Goal: Information Seeking & Learning: Learn about a topic

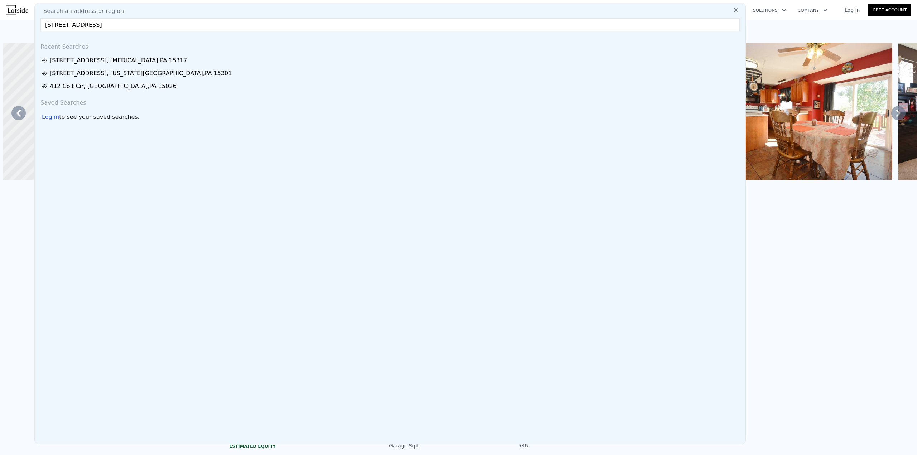
scroll to position [0, 2220]
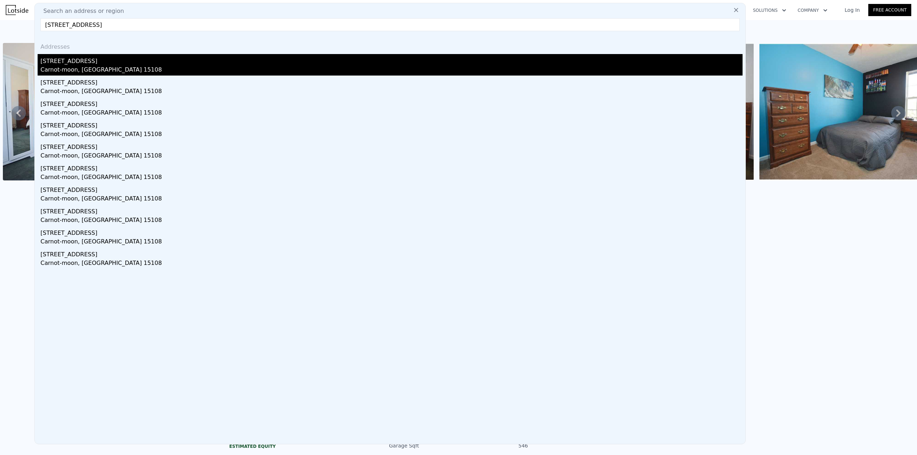
type input "[STREET_ADDRESS]"
click at [80, 64] on div "[STREET_ADDRESS]" at bounding box center [391, 59] width 702 height 11
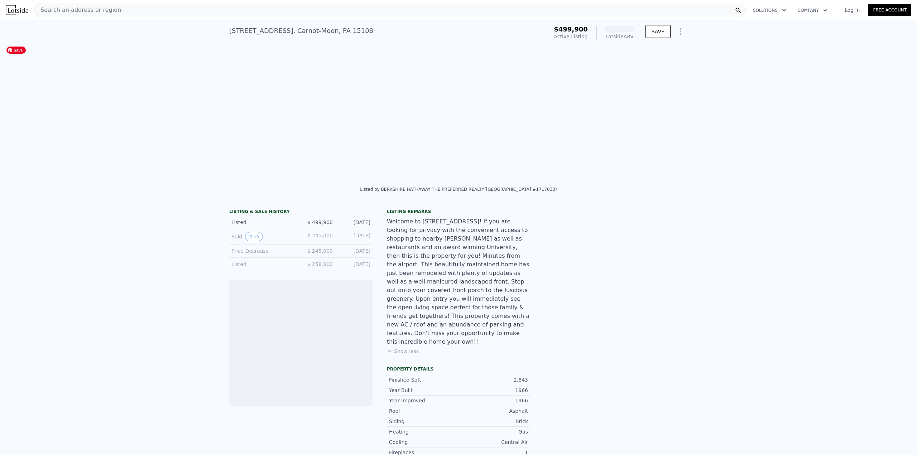
scroll to position [0, 2295]
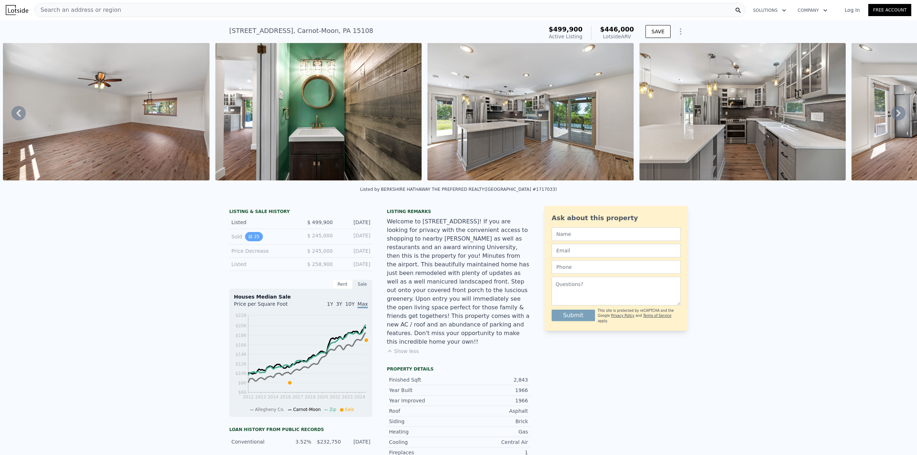
click at [252, 242] on button "25" at bounding box center [254, 236] width 18 height 9
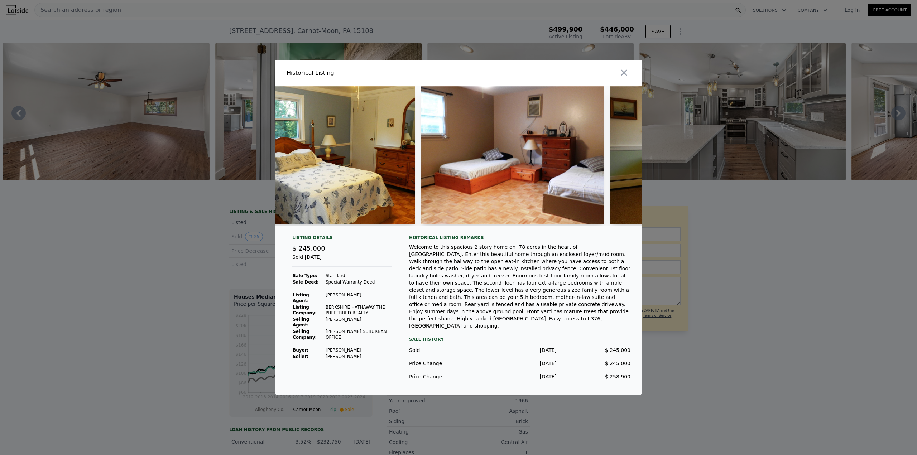
scroll to position [0, 1759]
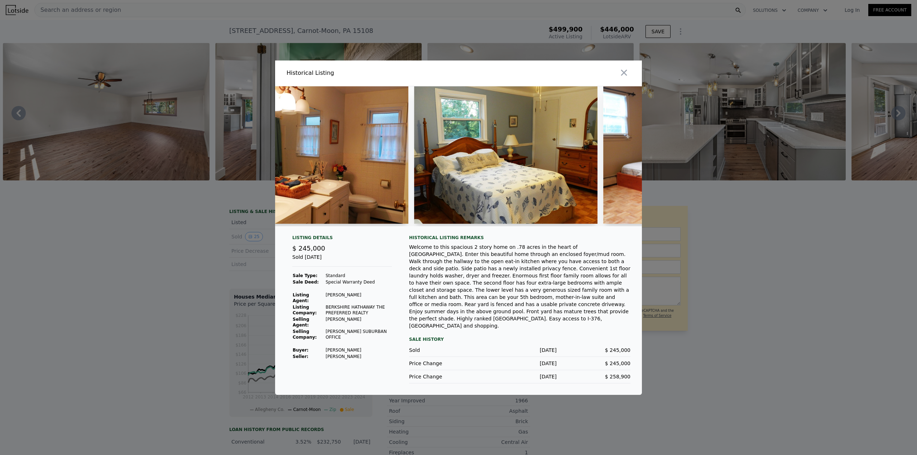
click at [189, 221] on div at bounding box center [458, 227] width 917 height 455
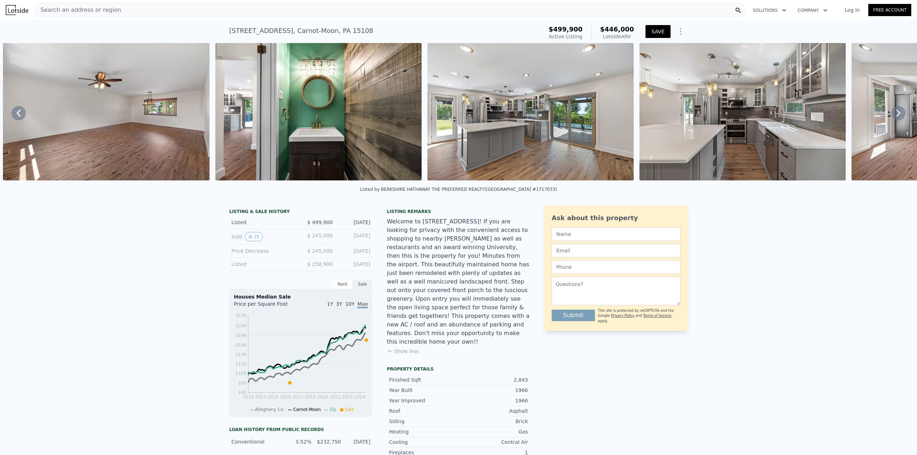
click at [650, 32] on button "SAVE" at bounding box center [658, 31] width 25 height 13
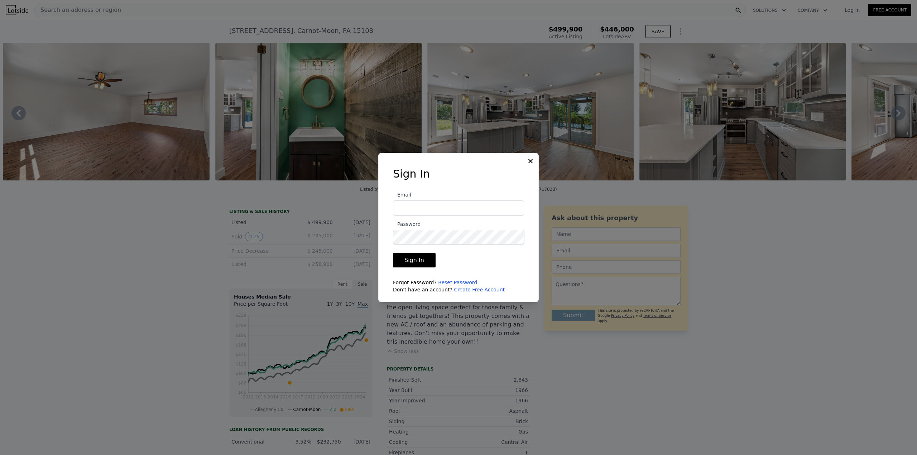
click at [438, 215] on input "Email" at bounding box center [458, 208] width 131 height 15
type input "[EMAIL_ADDRESS][PERSON_NAME][DOMAIN_NAME]"
click at [406, 264] on button "Sign In" at bounding box center [414, 260] width 43 height 14
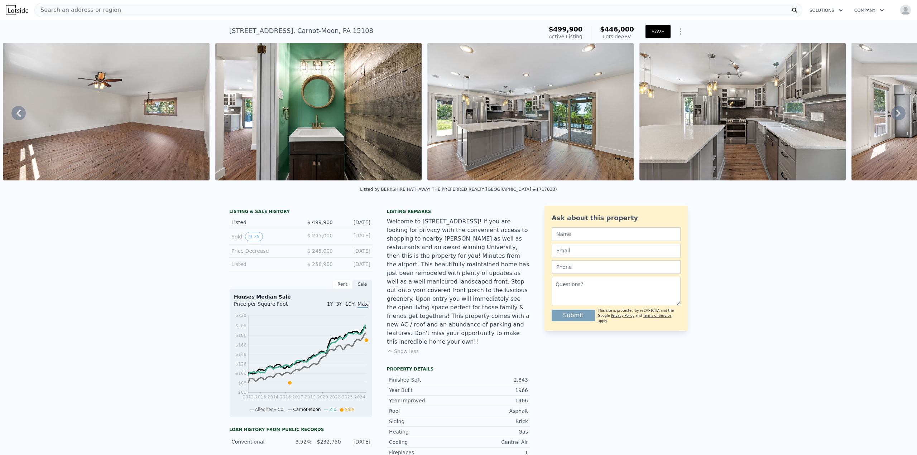
click at [653, 26] on button "SAVE" at bounding box center [658, 31] width 25 height 13
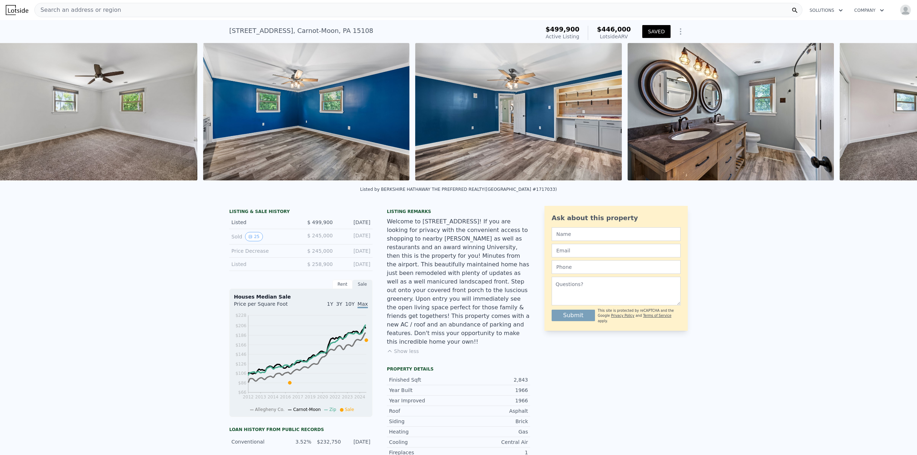
scroll to position [0, 6115]
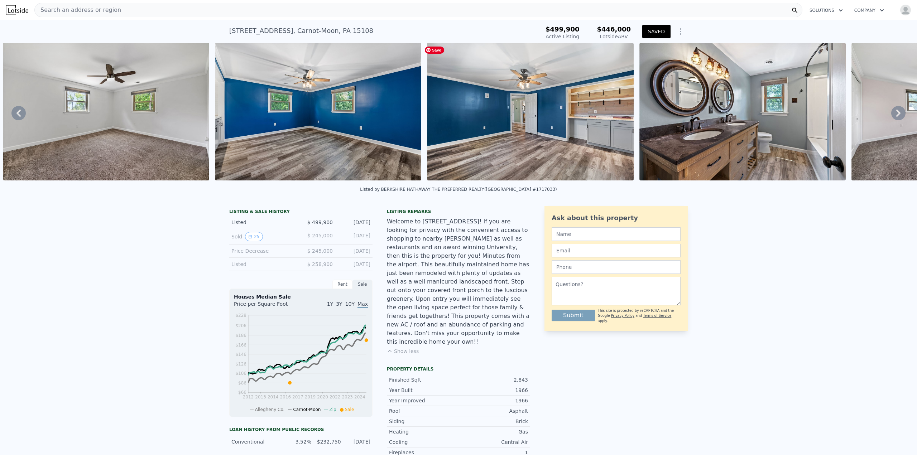
click at [523, 105] on img at bounding box center [530, 112] width 206 height 138
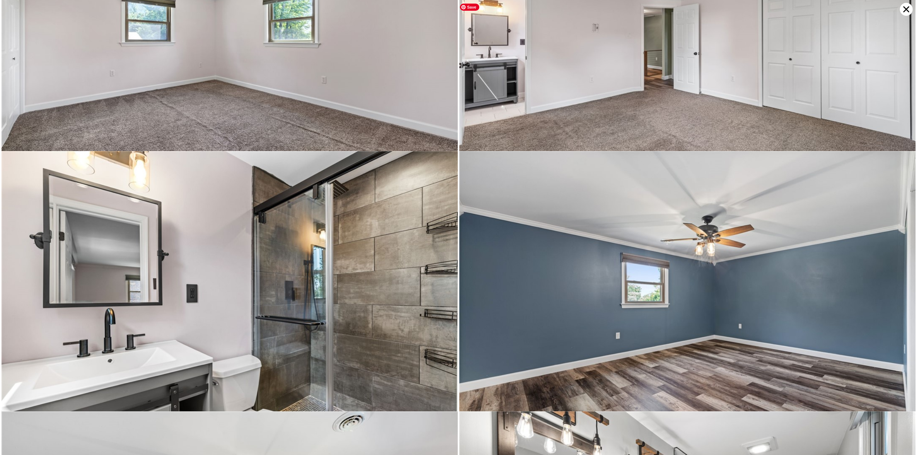
scroll to position [4429, 0]
